Goal: Information Seeking & Learning: Learn about a topic

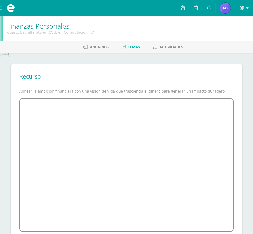
scroll to position [34, 0]
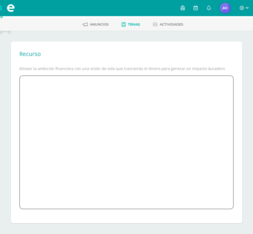
click at [9, 5] on span at bounding box center [11, 8] width 22 height 16
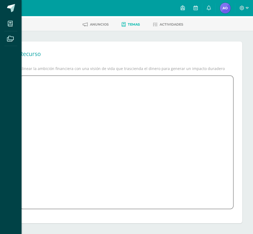
click at [9, 5] on span at bounding box center [11, 8] width 8 height 8
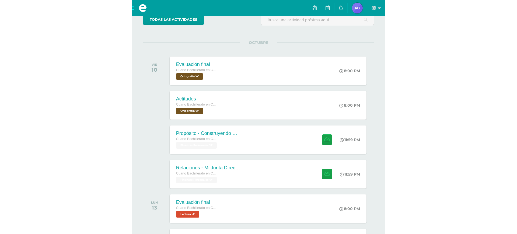
scroll to position [51, 0]
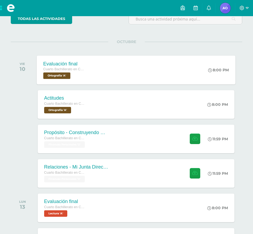
click at [100, 84] on div "Evaluación final Cuarto Bachillerato en CCLL en Computacion Ortografía 'A' 8:00…" at bounding box center [136, 69] width 199 height 29
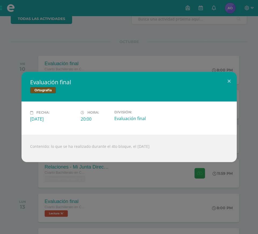
click at [140, 51] on div "Evaluación final Ortografía Fecha: [DATE] Hora: 20:00 División:" at bounding box center [129, 117] width 258 height 234
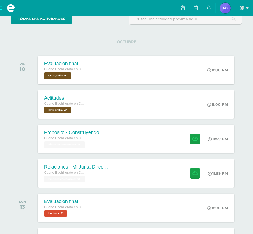
click at [101, 59] on div "OCTUBRE VIE 10 Evaluación final Cuarto Bachillerato en CCLL en Computacion Orto…" at bounding box center [126, 63] width 231 height 43
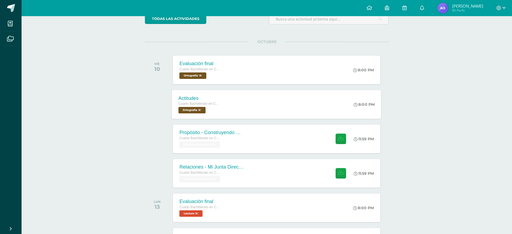
click at [226, 119] on div "Actitudes Cuarto Bachillerato en CCLL en Computacion Ortografía 'A'" at bounding box center [199, 104] width 54 height 29
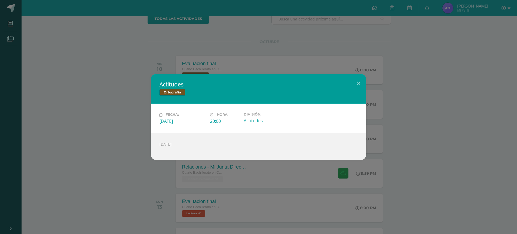
click at [258, 160] on div "Actitudes Ortografía Fecha: [DATE] Hora: 20:00 División: Actitudes" at bounding box center [258, 117] width 512 height 86
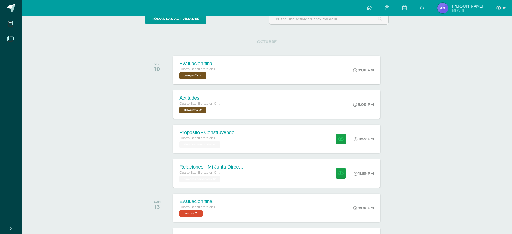
click at [258, 61] on div "Actividades recientes y próximas Tablero Pendientes de entrega Entregadas todas…" at bounding box center [267, 195] width 490 height 459
click at [258, 80] on div "Evaluación final Cuarto Bachillerato en CCLL en Computacion Ortografía 'A' 8:00…" at bounding box center [276, 69] width 209 height 29
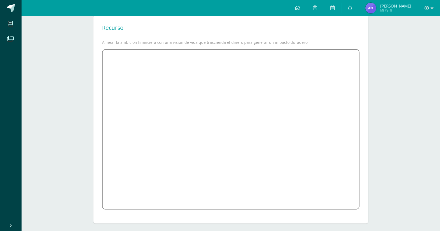
scroll to position [48, 0]
